Goal: Find specific fact: Find specific fact

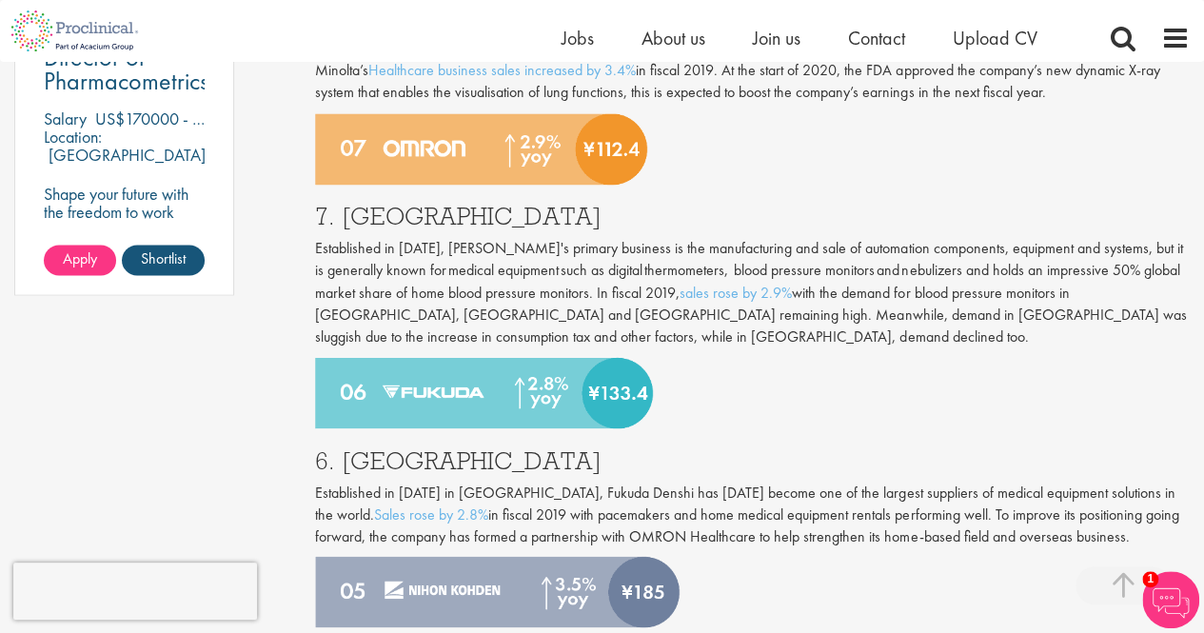
scroll to position [1526, 0]
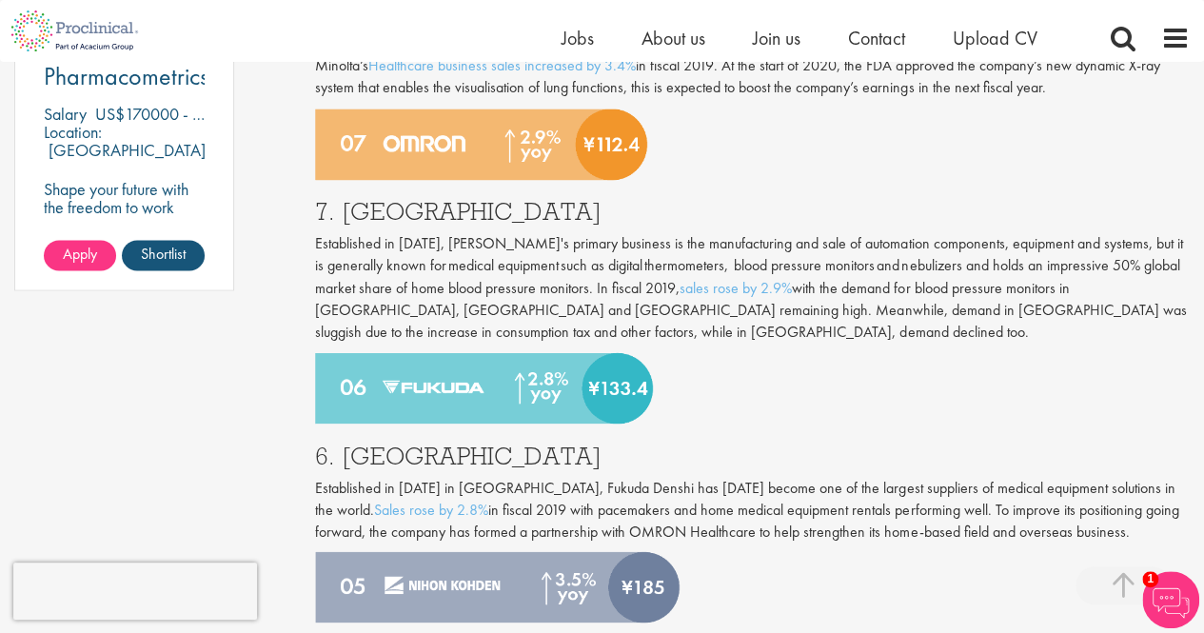
click at [357, 210] on h3 "7. [GEOGRAPHIC_DATA]" at bounding box center [752, 211] width 875 height 25
copy h3 "Omron"
click at [397, 449] on h3 "6. [GEOGRAPHIC_DATA]" at bounding box center [752, 455] width 875 height 25
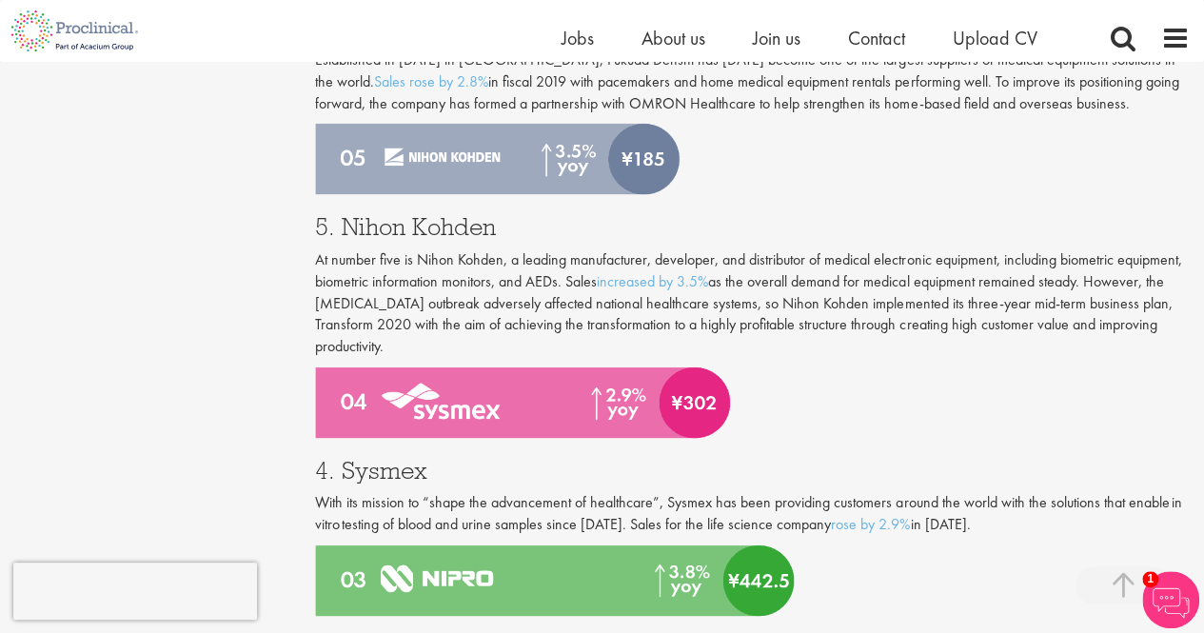
scroll to position [1956, 0]
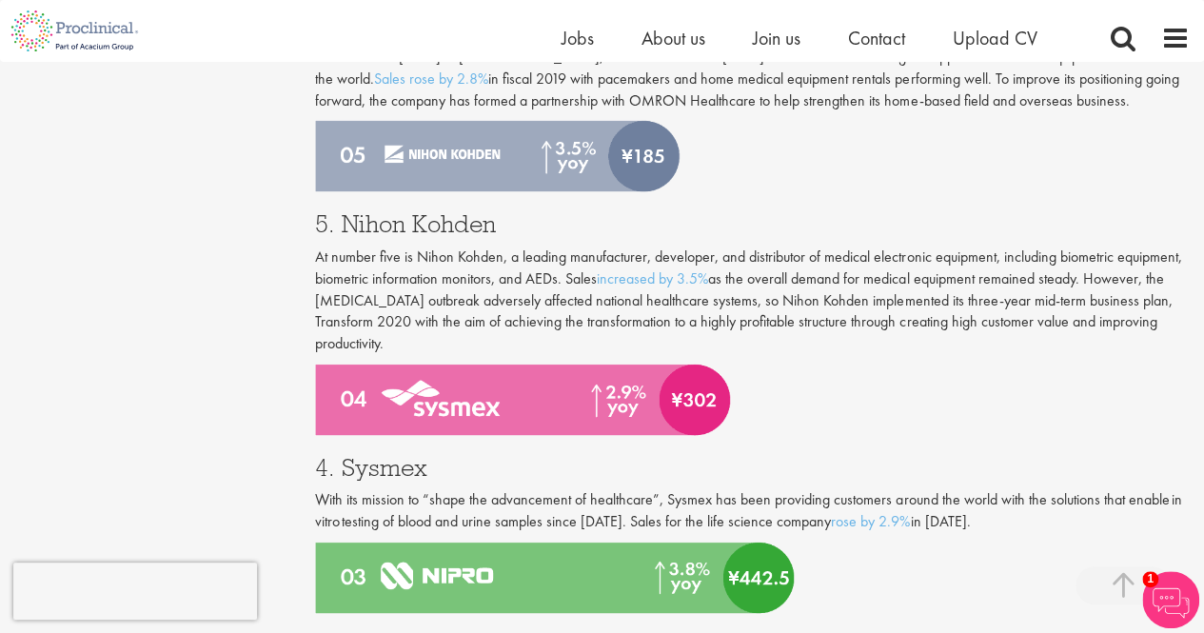
click at [360, 455] on h3 "4. Sysmex" at bounding box center [752, 467] width 875 height 25
copy h3 "Sysmex"
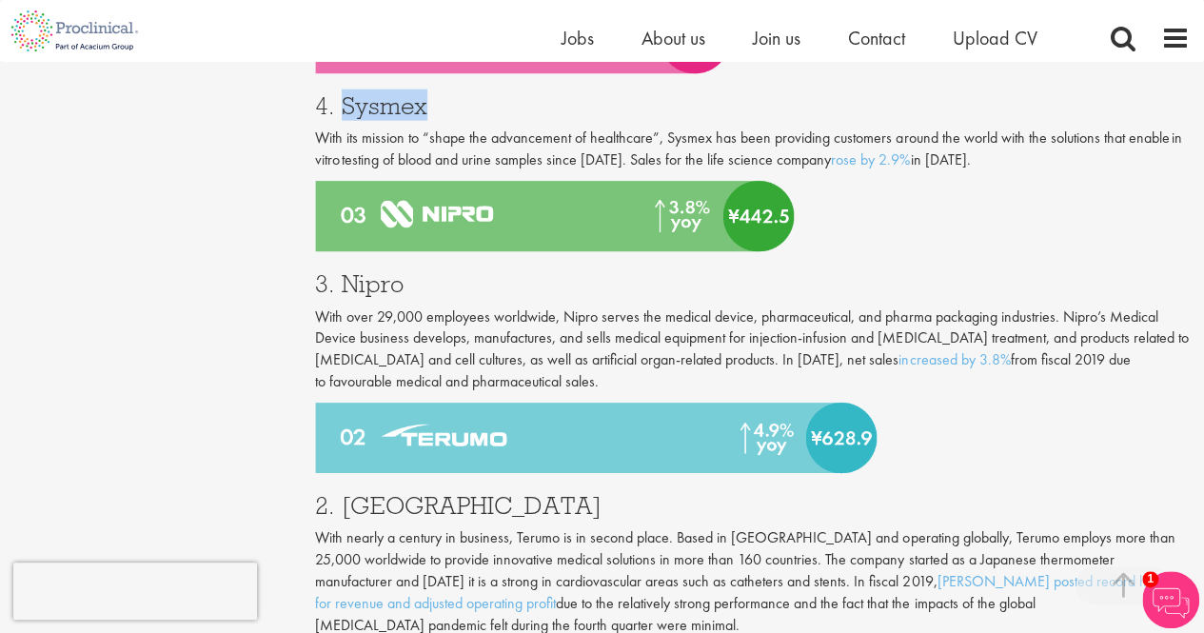
scroll to position [2260, 0]
